Goal: Find specific page/section: Find specific page/section

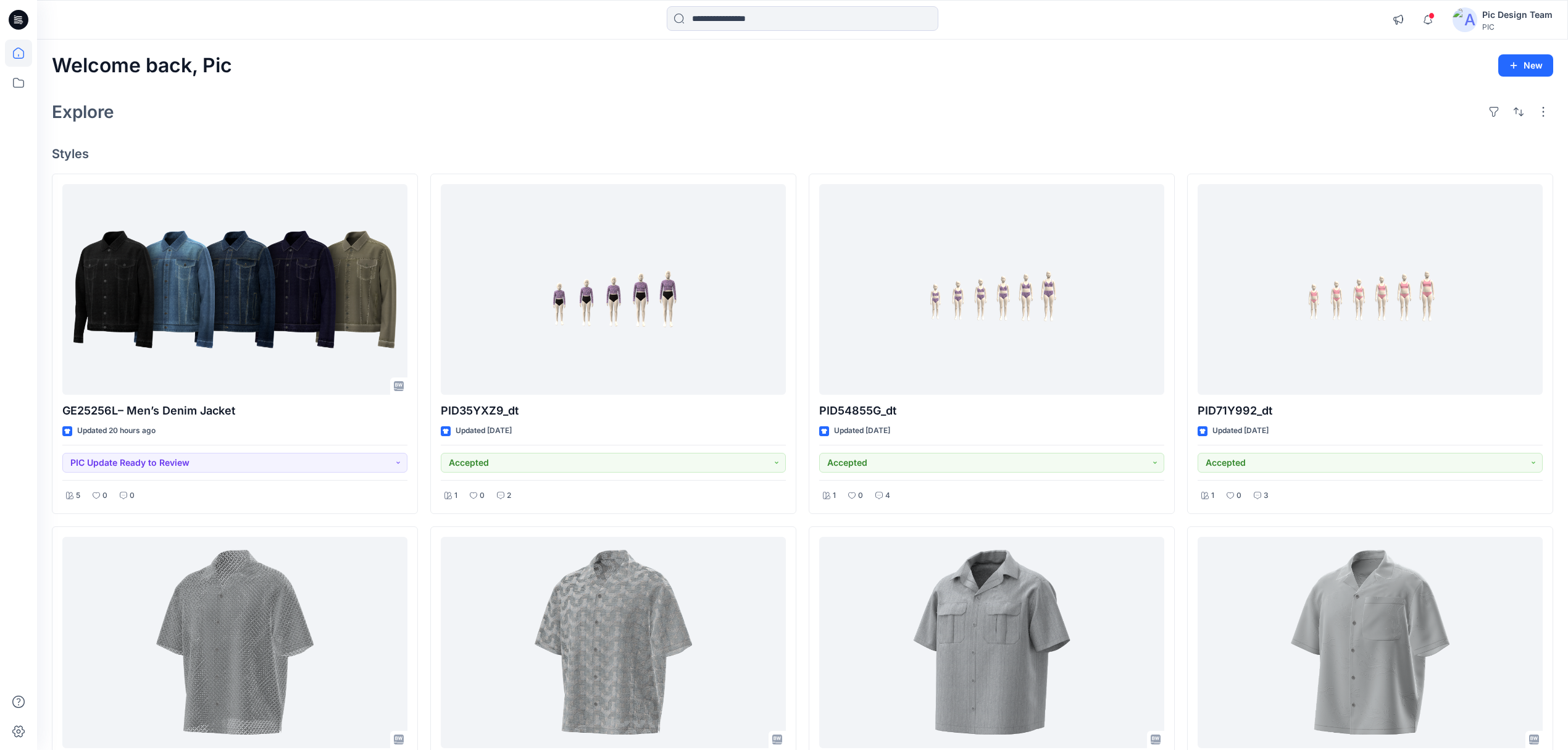
click at [1519, 31] on div "Pic Design Team PIC" at bounding box center [1517, 19] width 70 height 25
click at [1419, 201] on p "Sign out" at bounding box center [1407, 195] width 33 height 23
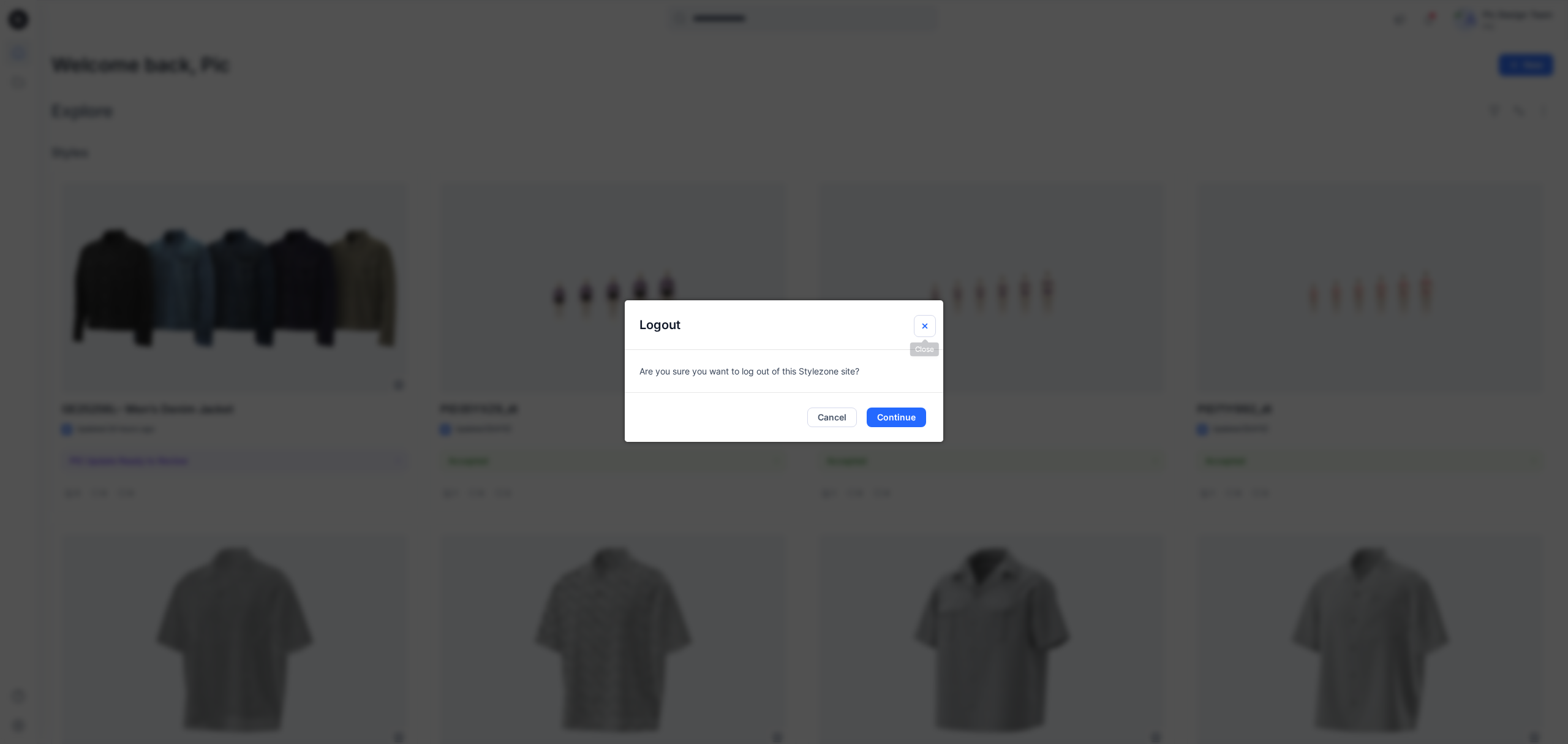
click at [919, 315] on button "Close" at bounding box center [925, 326] width 22 height 22
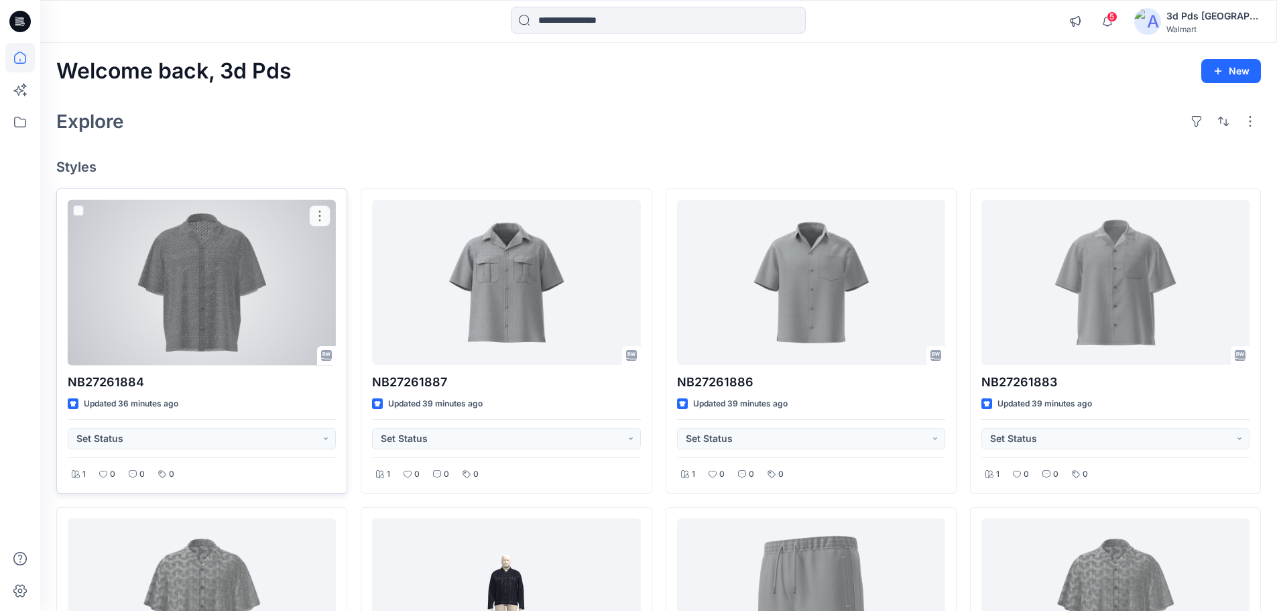
click at [267, 327] on div at bounding box center [202, 283] width 268 height 166
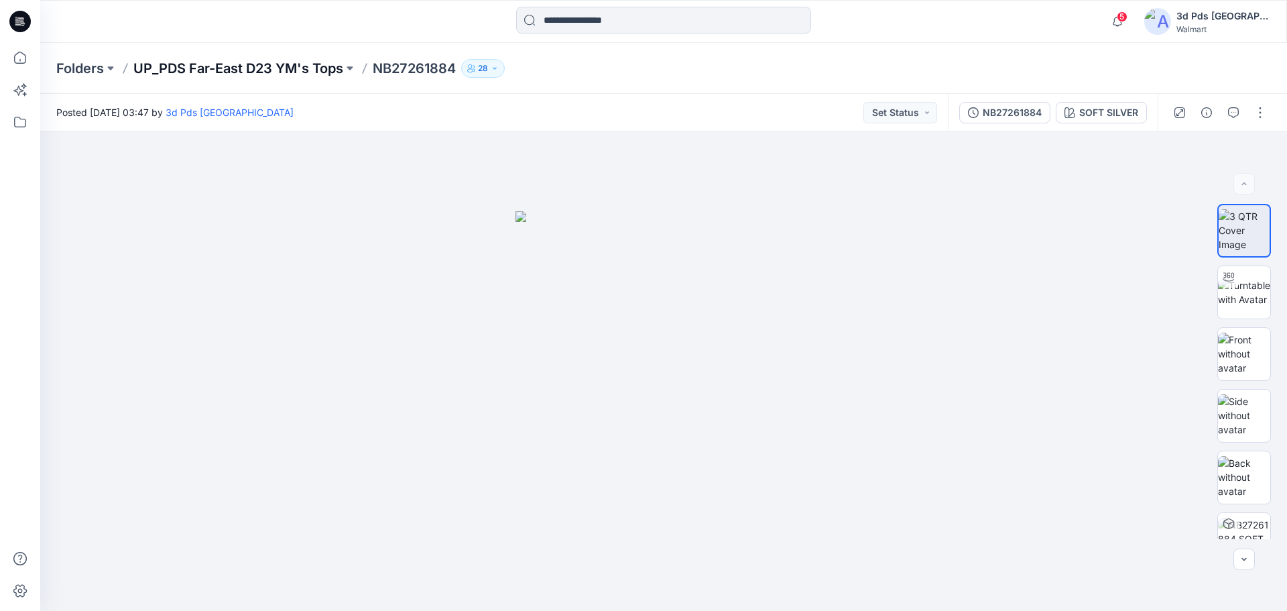
click at [294, 64] on p "UP_PDS Far-East D23 YM's Tops" at bounding box center [238, 68] width 210 height 19
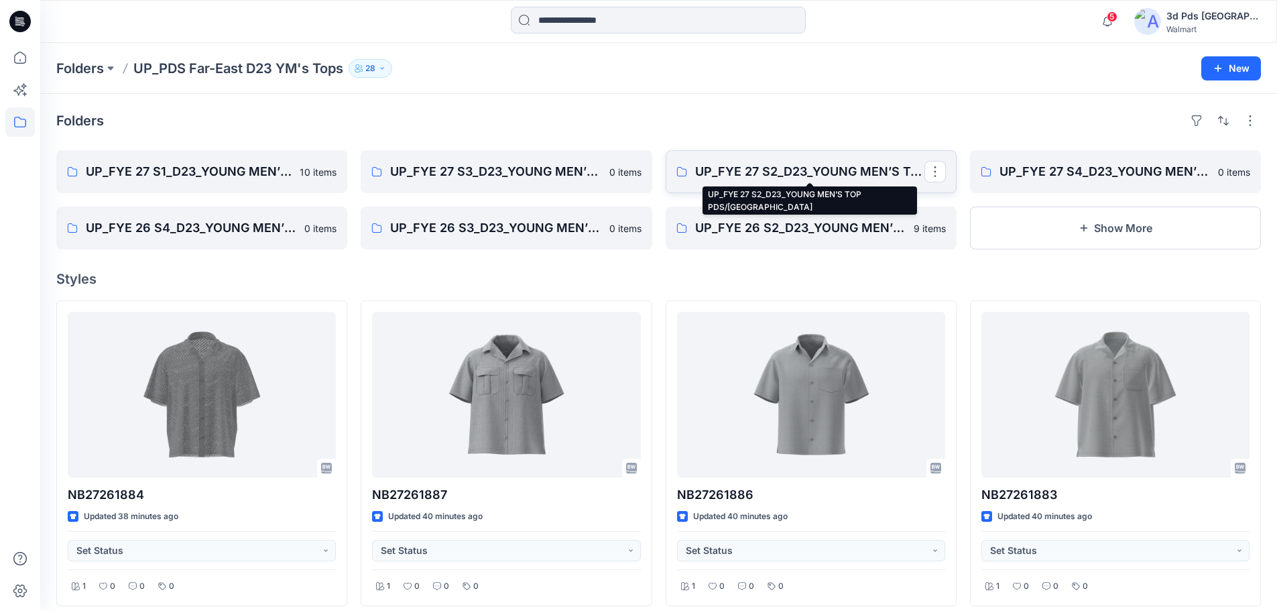
click at [828, 164] on p "UP_FYE 27 S2_D23_YOUNG MEN’S TOP PDS/FAR EAST" at bounding box center [809, 171] width 229 height 19
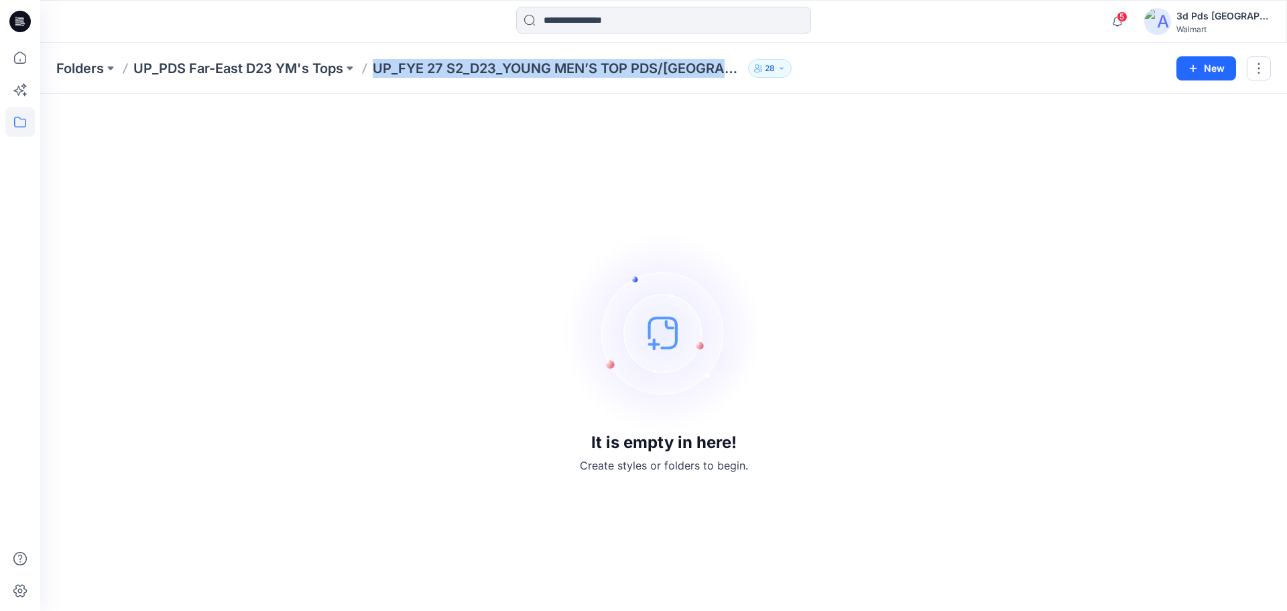
drag, startPoint x: 376, startPoint y: 76, endPoint x: 730, endPoint y: 69, distance: 353.9
click at [730, 69] on p "UP_FYE 27 S2_D23_YOUNG MEN’S TOP PDS/FAR EAST" at bounding box center [558, 68] width 370 height 19
copy p "UP_FYE 27 S2_D23_YOUNG MEN’S TOP PDS/FAR EAST"
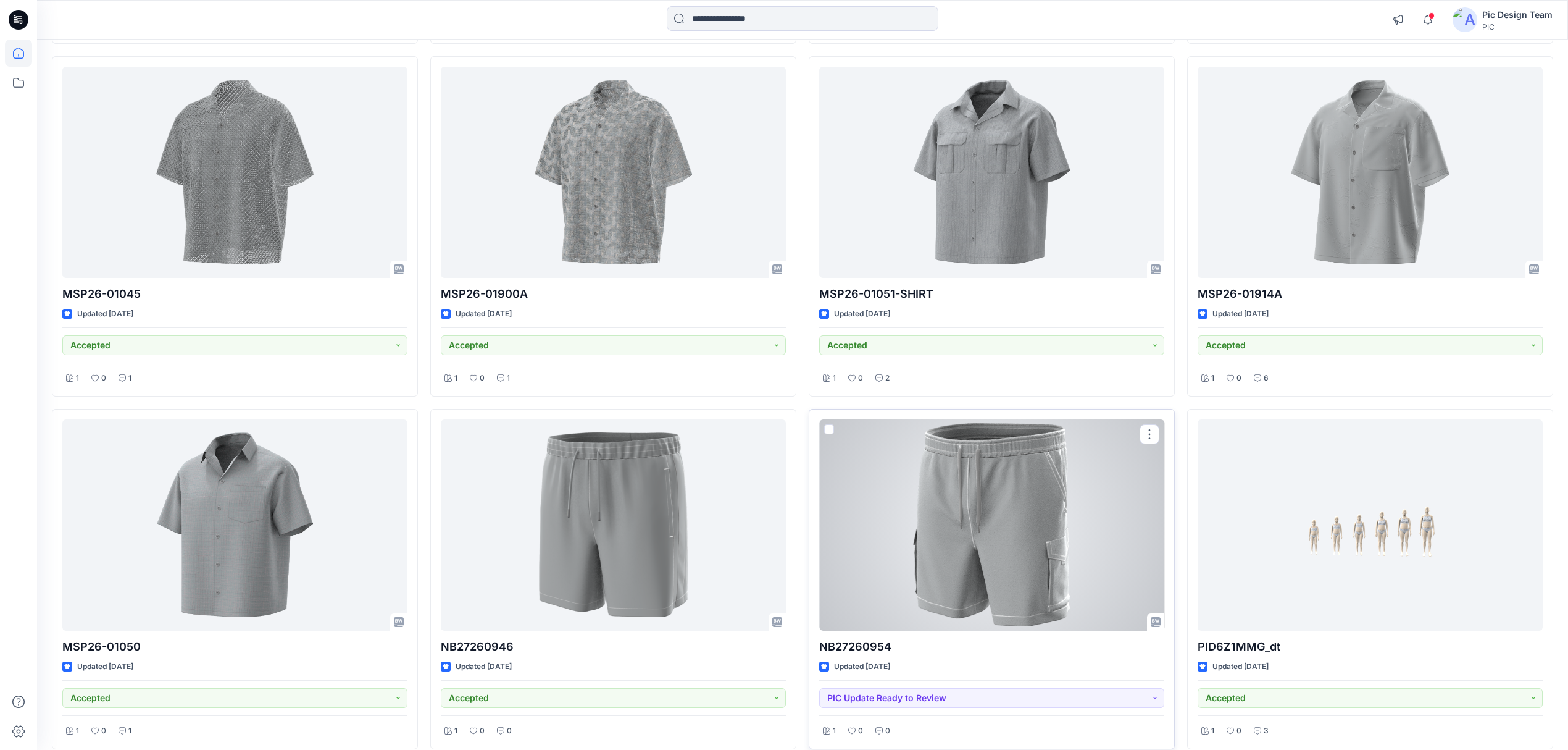
scroll to position [530, 0]
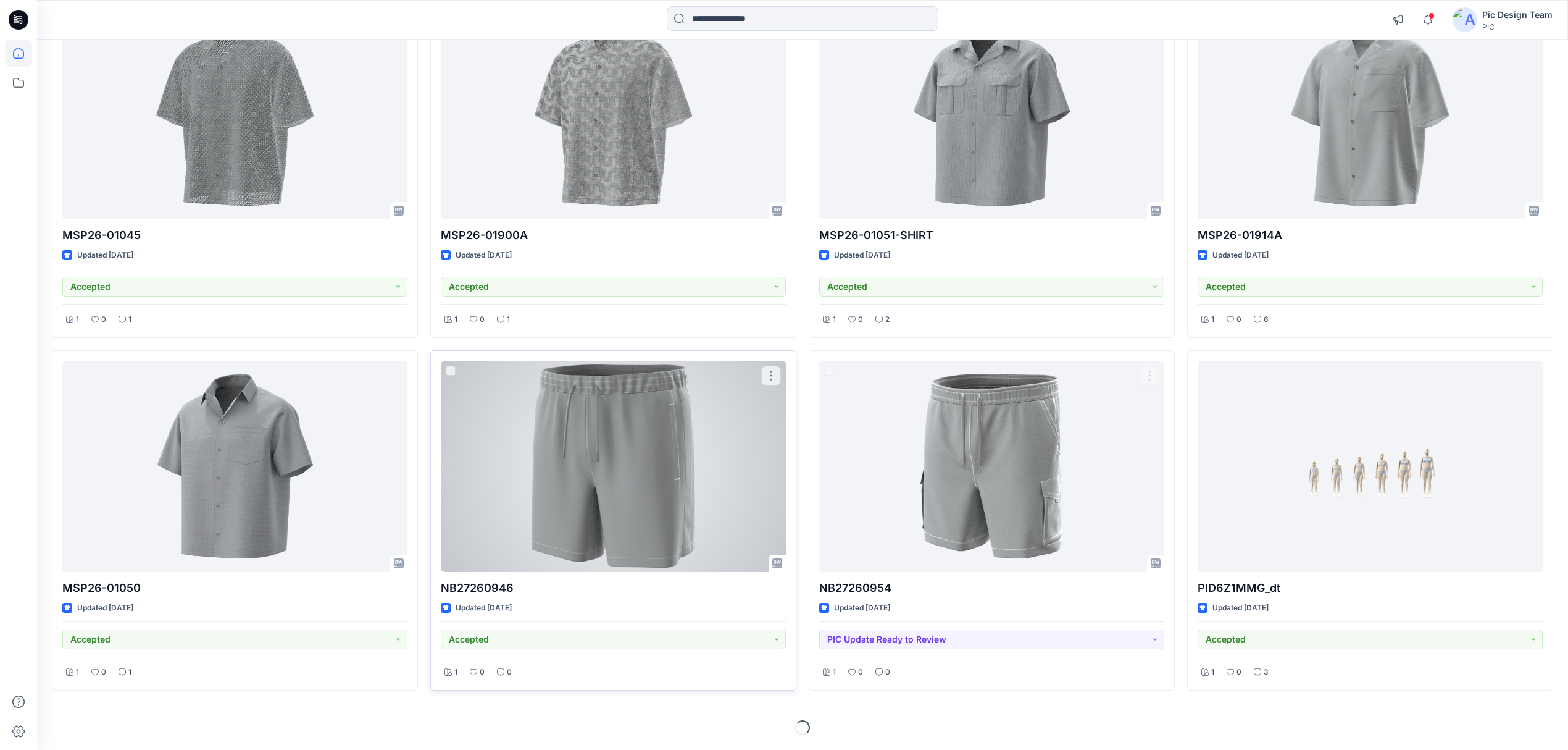
click at [666, 478] on div at bounding box center [614, 465] width 345 height 211
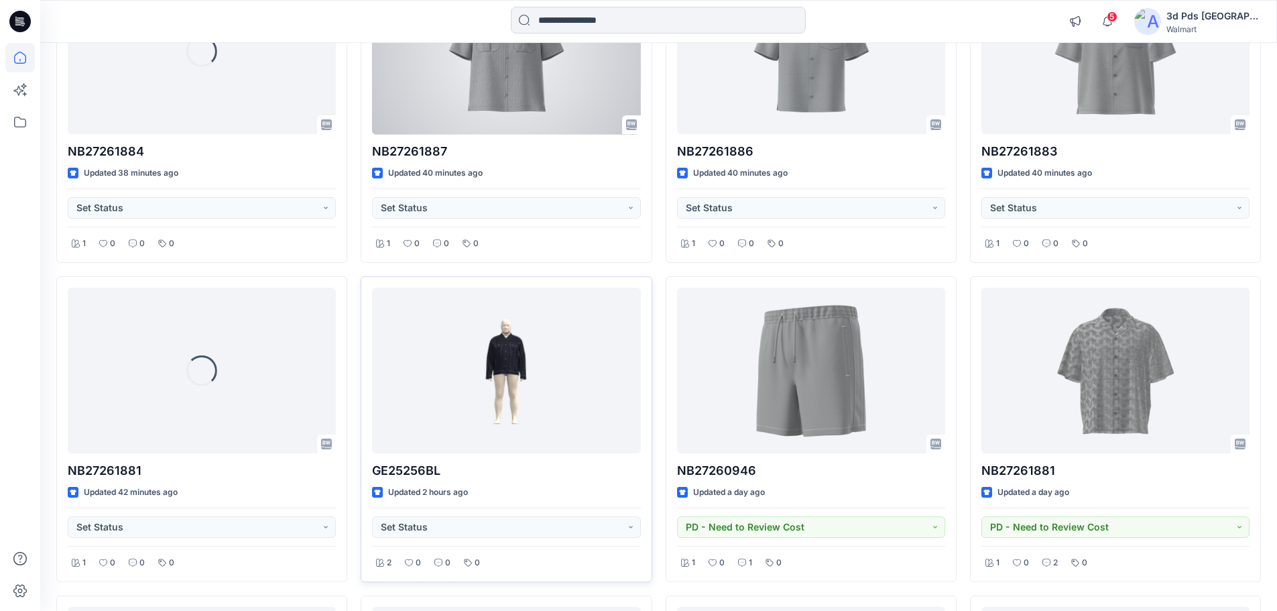
scroll to position [268, 0]
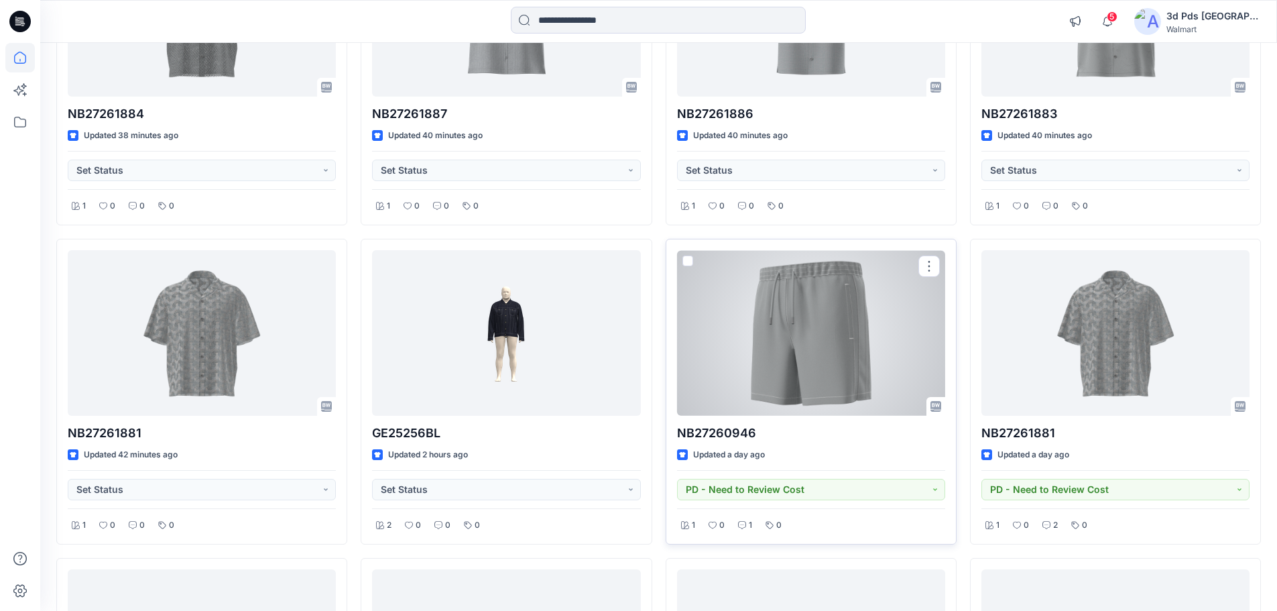
click at [805, 382] on div at bounding box center [811, 333] width 268 height 166
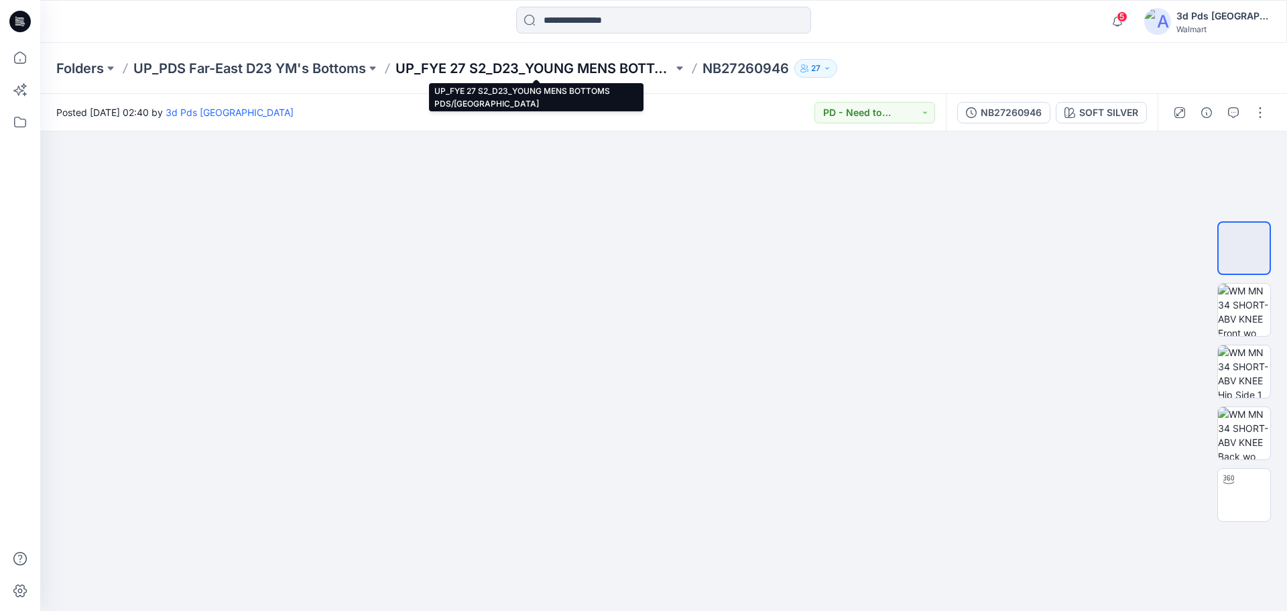
click at [480, 64] on p "UP_FYE 27 S2_D23_YOUNG MENS BOTTOMS PDS/FAR EAST" at bounding box center [533, 68] width 277 height 19
